Goal: Information Seeking & Learning: Check status

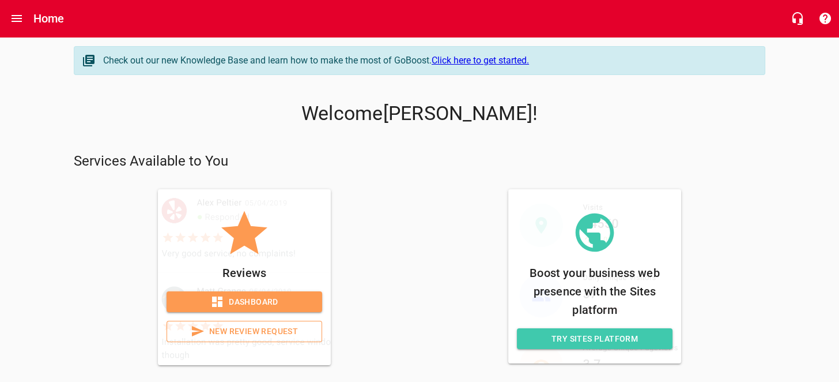
click at [244, 304] on span "Dashboard" at bounding box center [244, 302] width 137 height 14
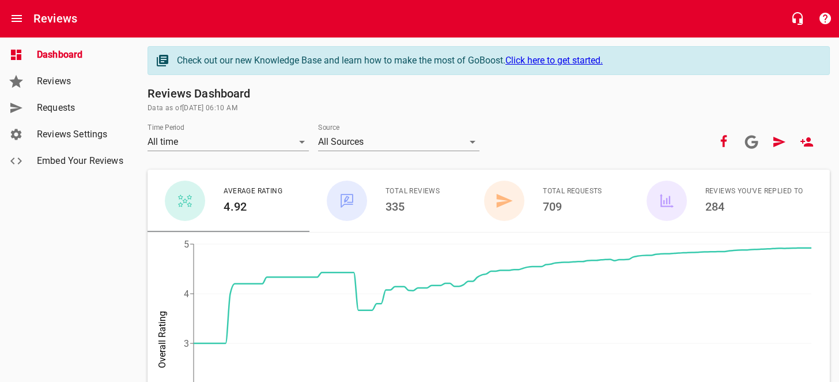
click at [64, 79] on span "Reviews" at bounding box center [81, 81] width 88 height 14
